Goal: Task Accomplishment & Management: Use online tool/utility

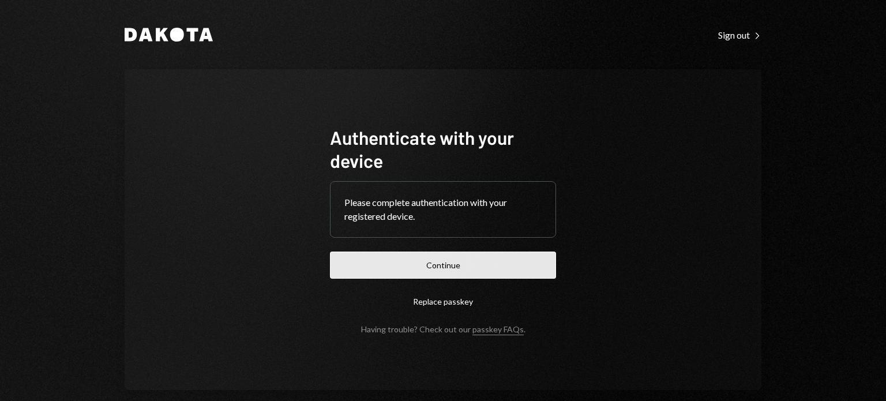
click at [434, 258] on button "Continue" at bounding box center [443, 264] width 226 height 27
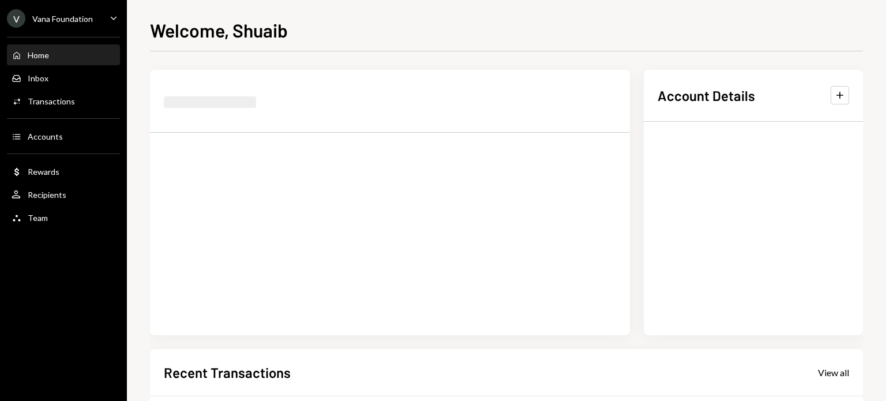
click at [112, 25] on div "V Vana Foundation Caret Down" at bounding box center [63, 18] width 127 height 18
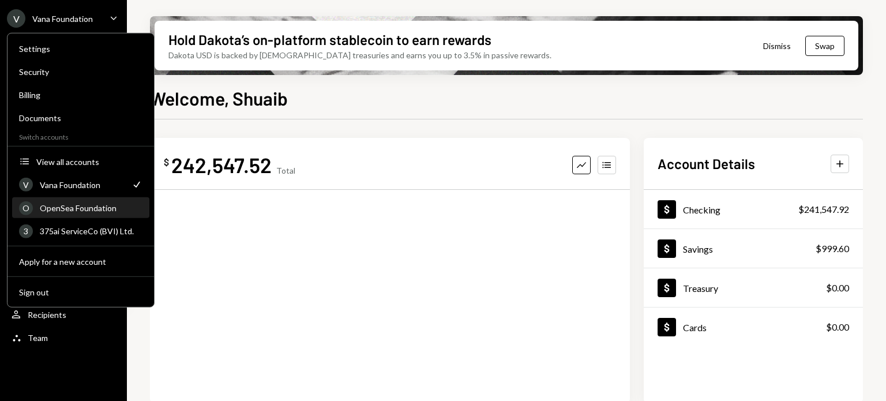
click at [84, 207] on div "OpenSea Foundation" at bounding box center [91, 208] width 103 height 10
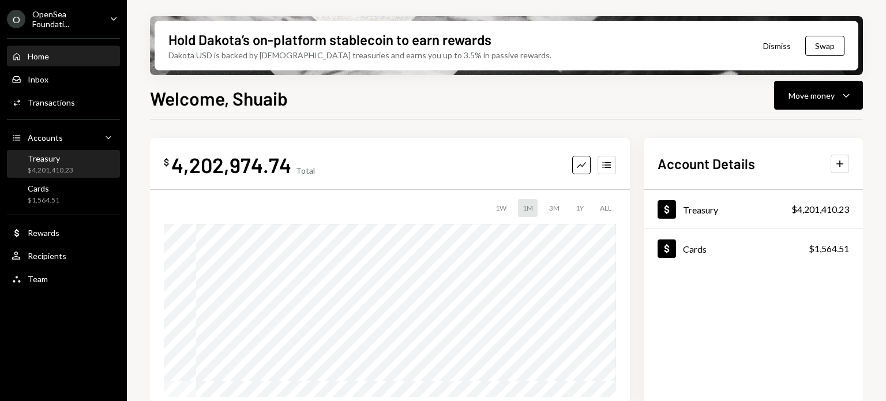
click at [62, 157] on div "Treasury" at bounding box center [51, 158] width 46 height 10
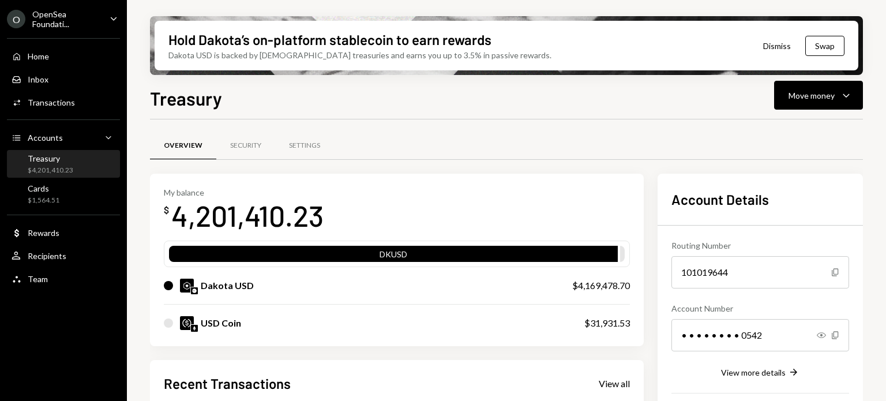
scroll to position [144, 0]
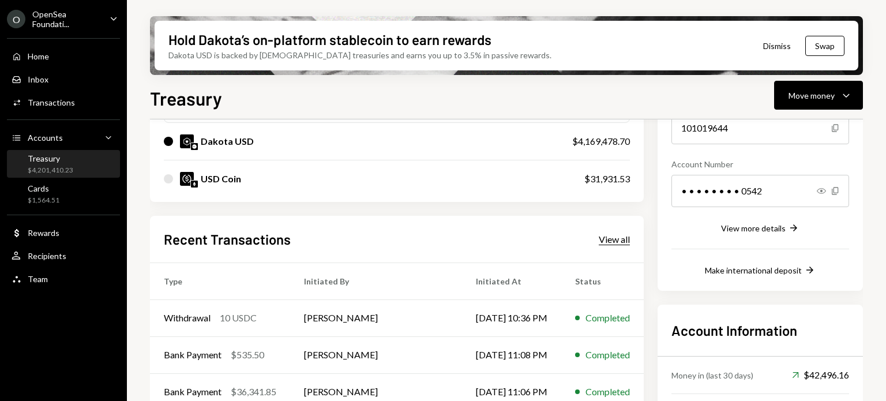
click at [623, 239] on div "View all" at bounding box center [614, 240] width 31 height 12
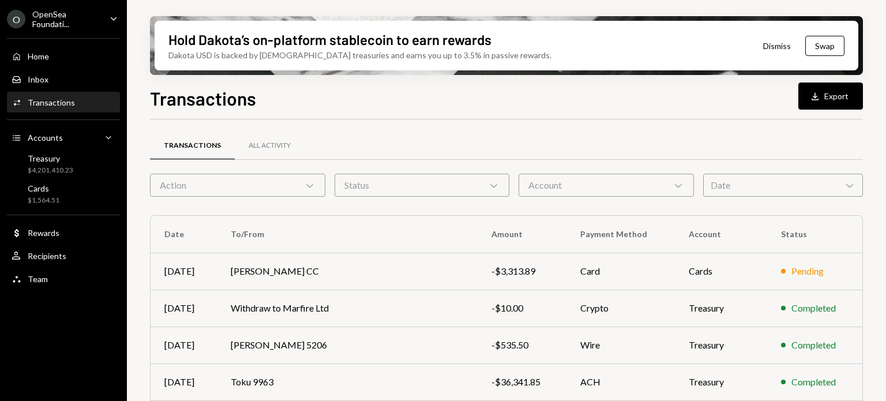
click at [722, 191] on div "Date Chevron Down" at bounding box center [783, 185] width 160 height 23
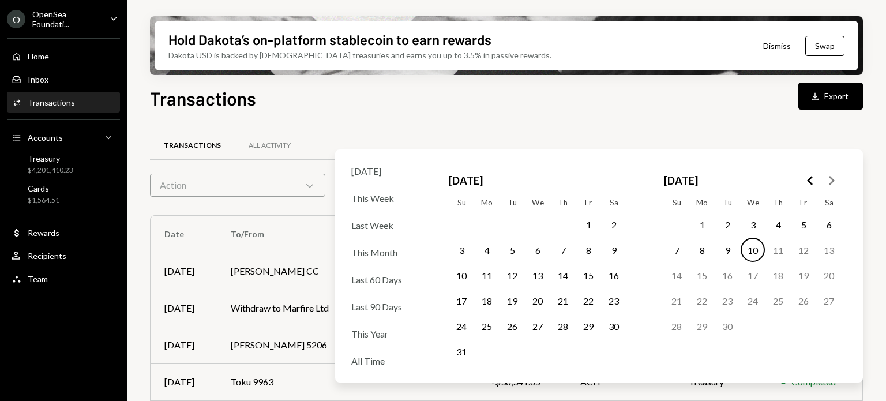
click at [595, 223] on button "1" at bounding box center [588, 224] width 24 height 24
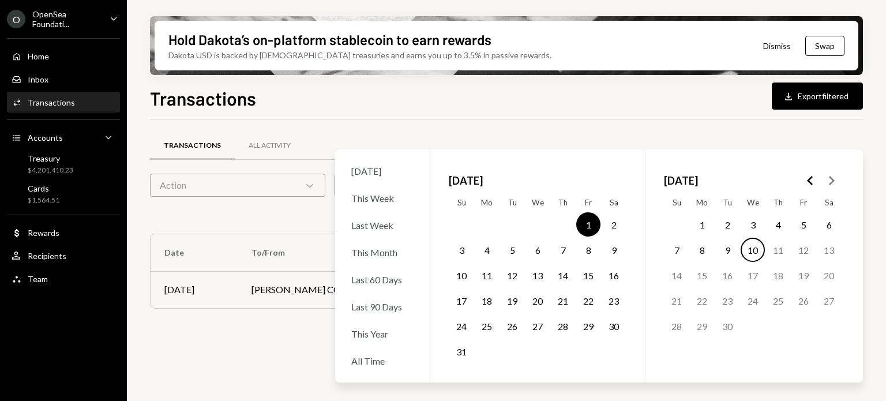
click at [463, 352] on button "31" at bounding box center [461, 351] width 24 height 24
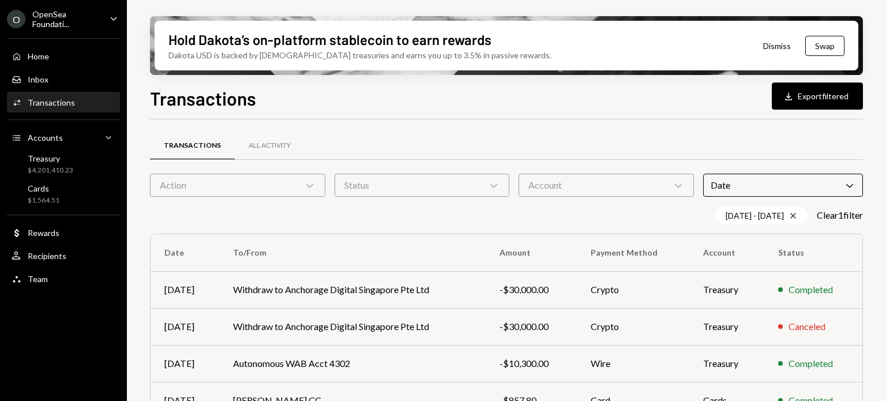
click at [692, 119] on div at bounding box center [506, 119] width 713 height 1
click at [809, 101] on button "Download Export filtered" at bounding box center [817, 95] width 91 height 27
